Goal: Information Seeking & Learning: Learn about a topic

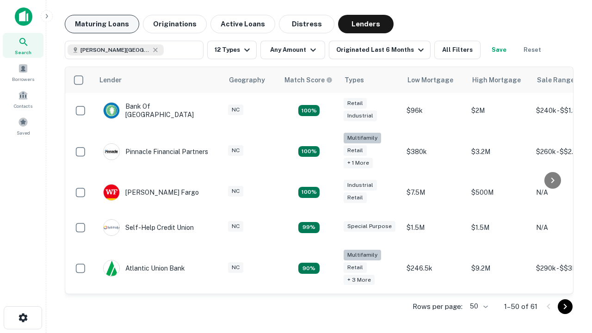
click at [102, 24] on button "Maturing Loans" at bounding box center [102, 24] width 75 height 19
